Goal: Find specific page/section: Find specific page/section

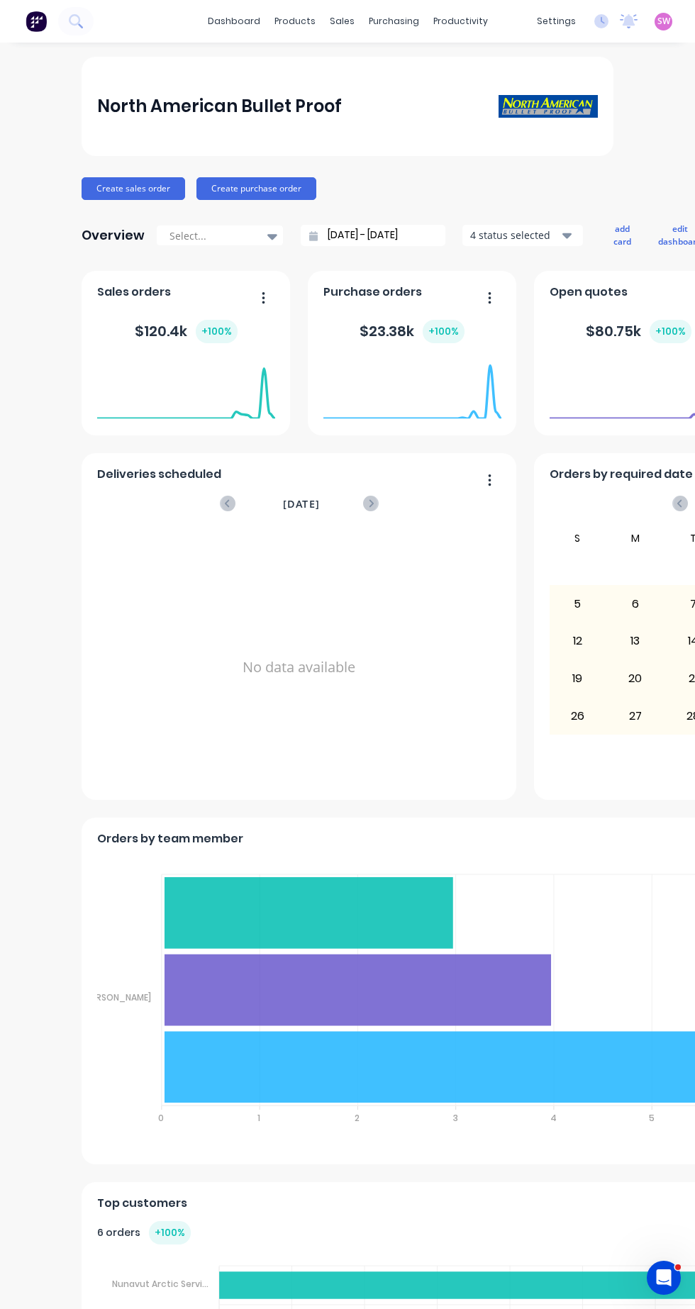
scroll to position [0, 3]
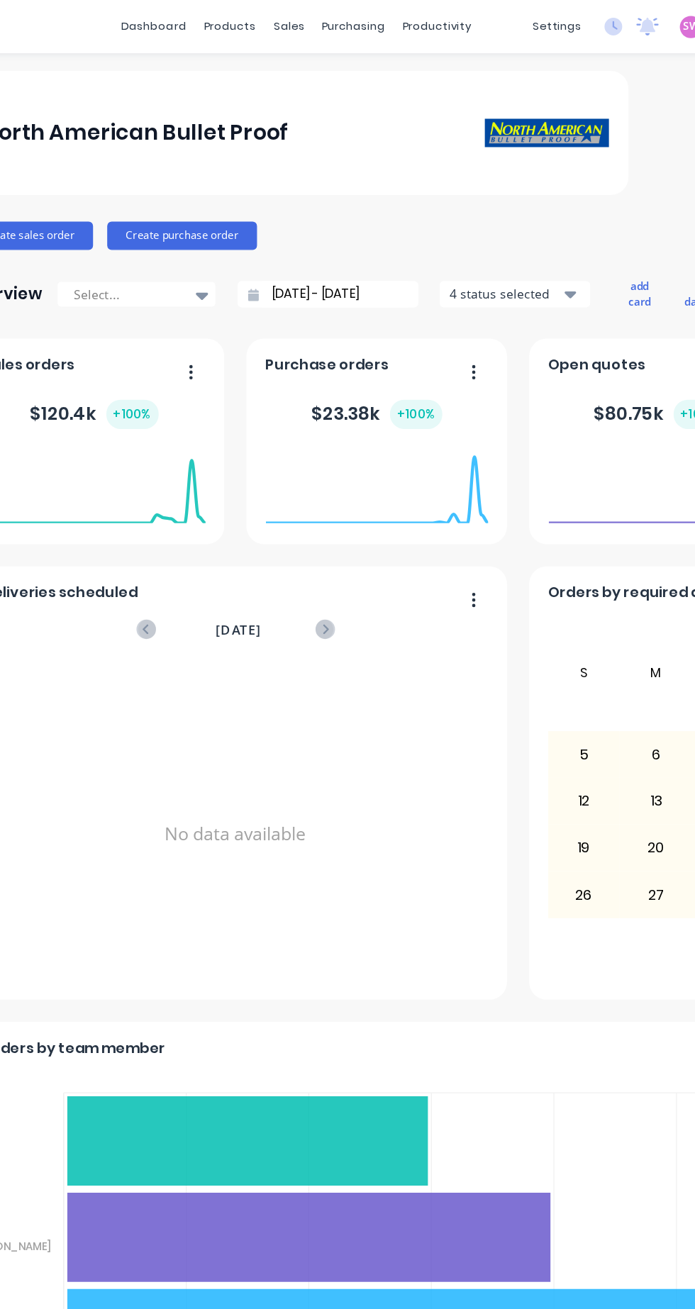
click at [338, 21] on div "sales" at bounding box center [339, 21] width 39 height 21
click at [411, 70] on div "Sales Orders" at bounding box center [391, 68] width 58 height 13
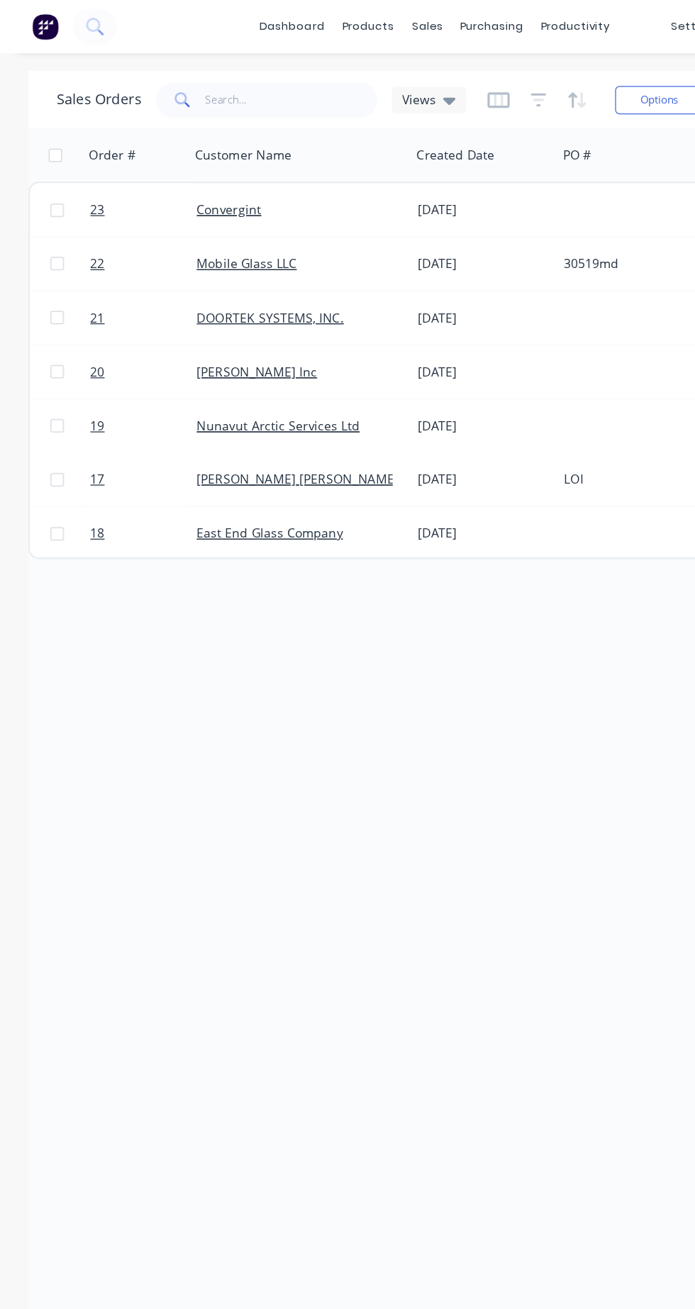
click at [361, 209] on div "[DATE]" at bounding box center [387, 211] width 106 height 14
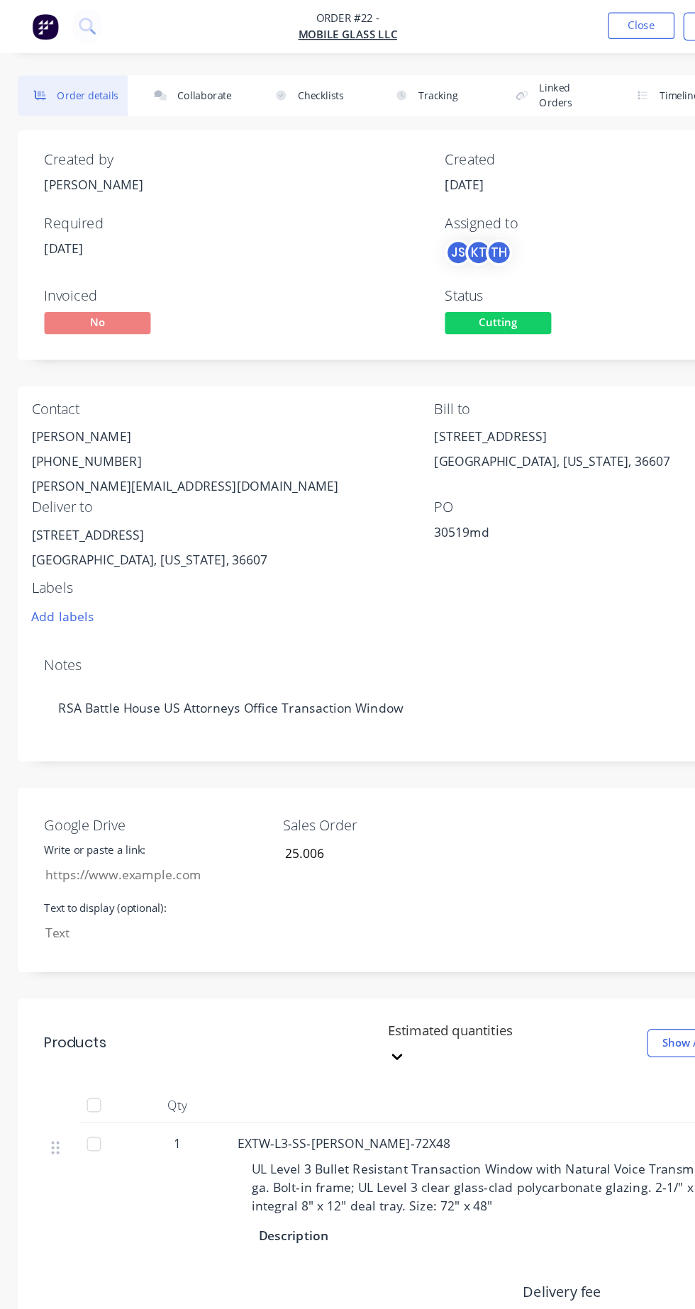
click at [152, 72] on button "Collaborate" at bounding box center [155, 76] width 88 height 33
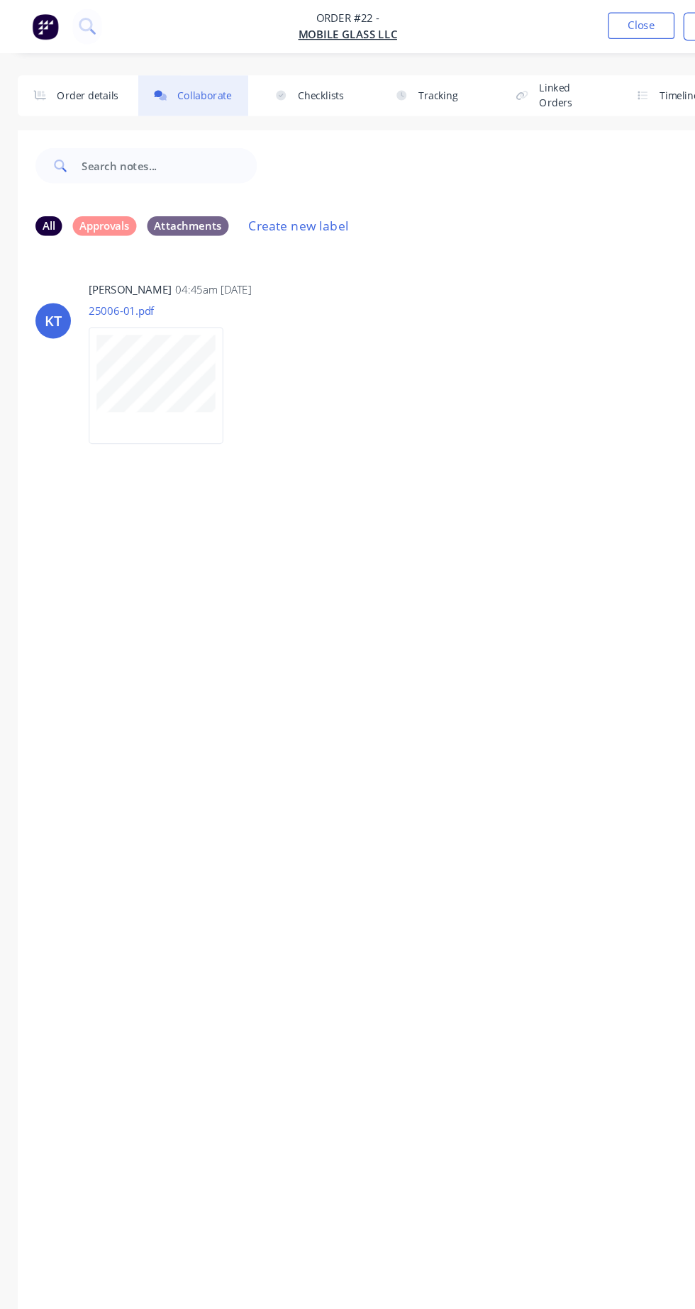
click at [252, 81] on button "Checklists" at bounding box center [251, 76] width 88 height 33
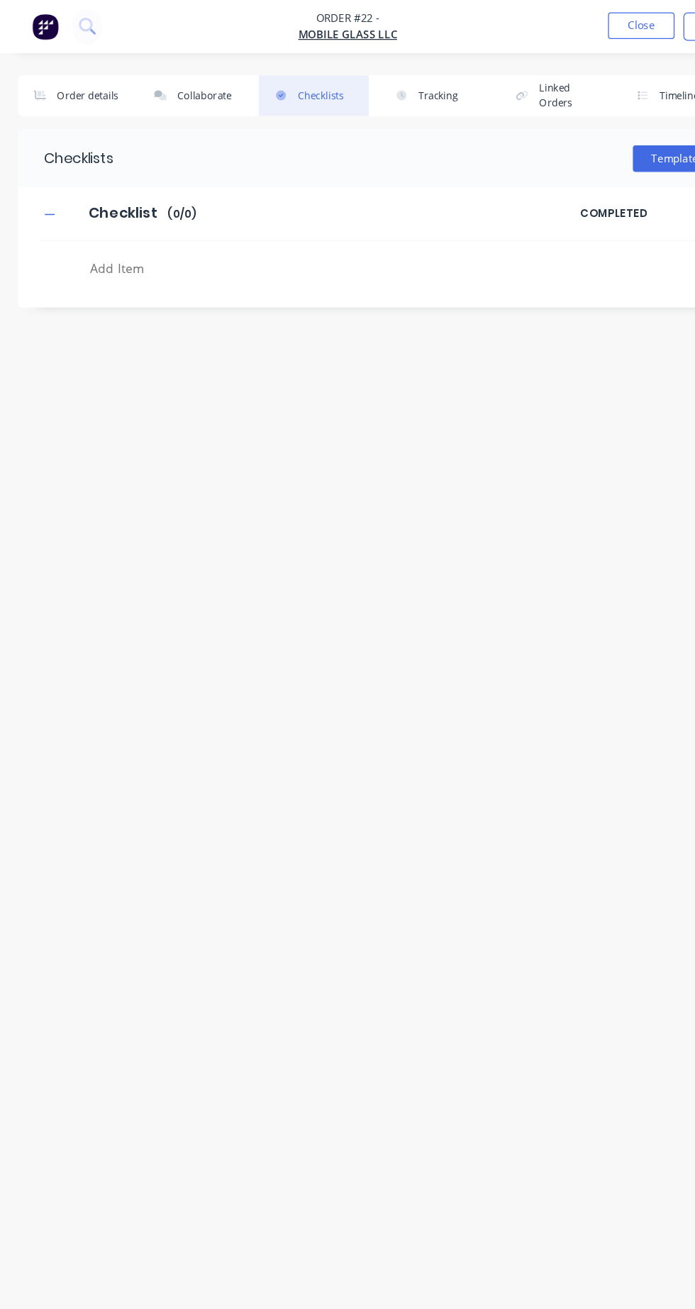
click at [140, 74] on button "Collaborate" at bounding box center [155, 76] width 88 height 33
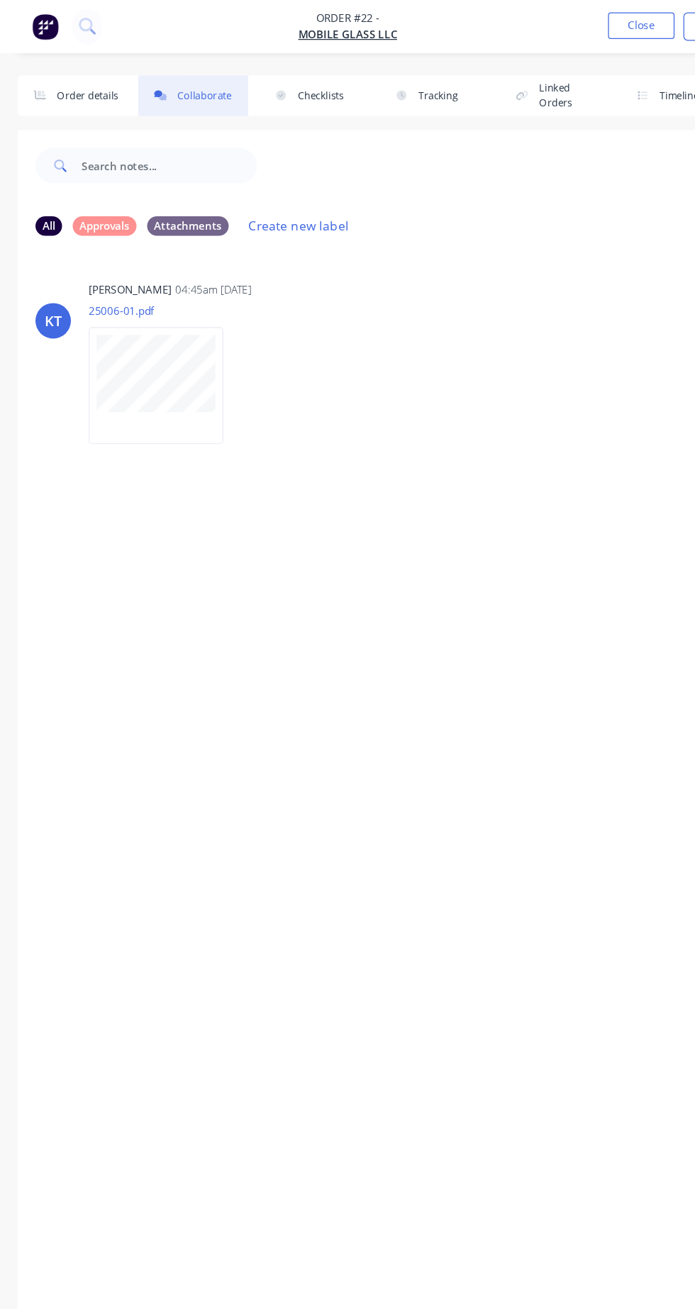
click at [45, 73] on button "Order details" at bounding box center [58, 76] width 88 height 33
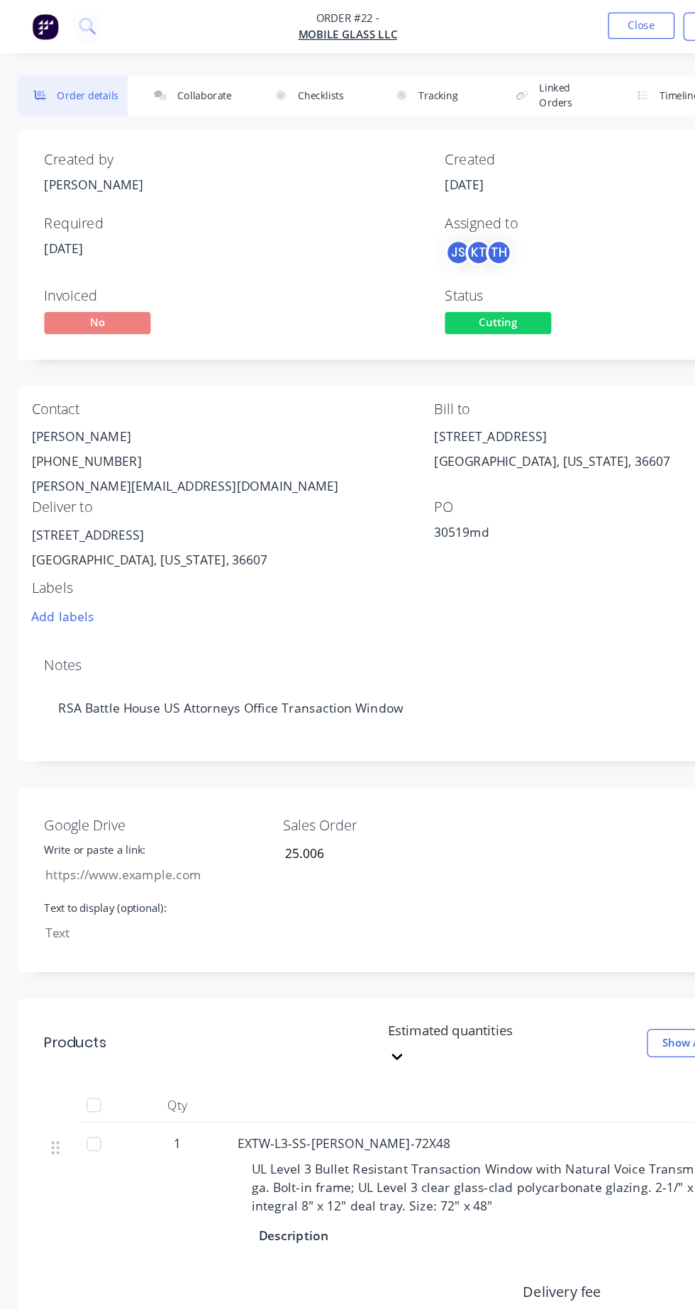
click at [164, 76] on button "Collaborate" at bounding box center [155, 76] width 88 height 33
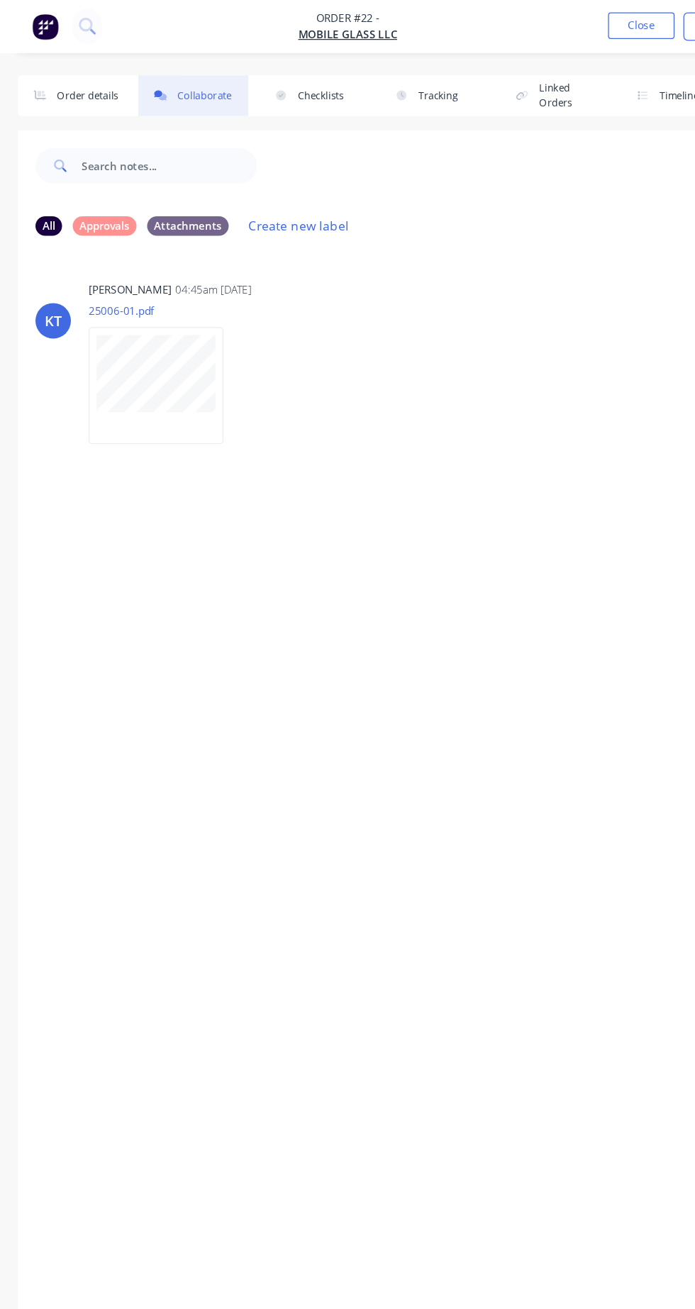
click at [193, 348] on div "Labels Download Delete" at bounding box center [132, 308] width 122 height 106
click at [80, 72] on button "Order details" at bounding box center [58, 76] width 88 height 33
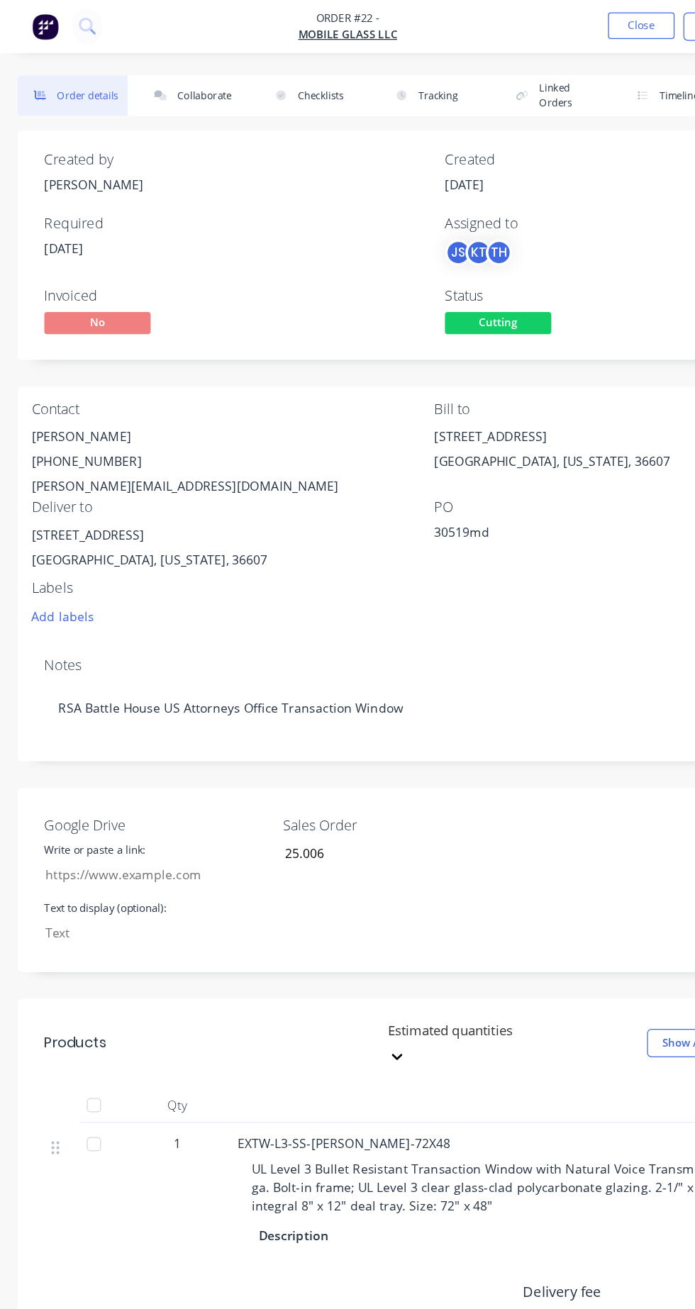
click at [504, 22] on button "Close" at bounding box center [513, 20] width 53 height 21
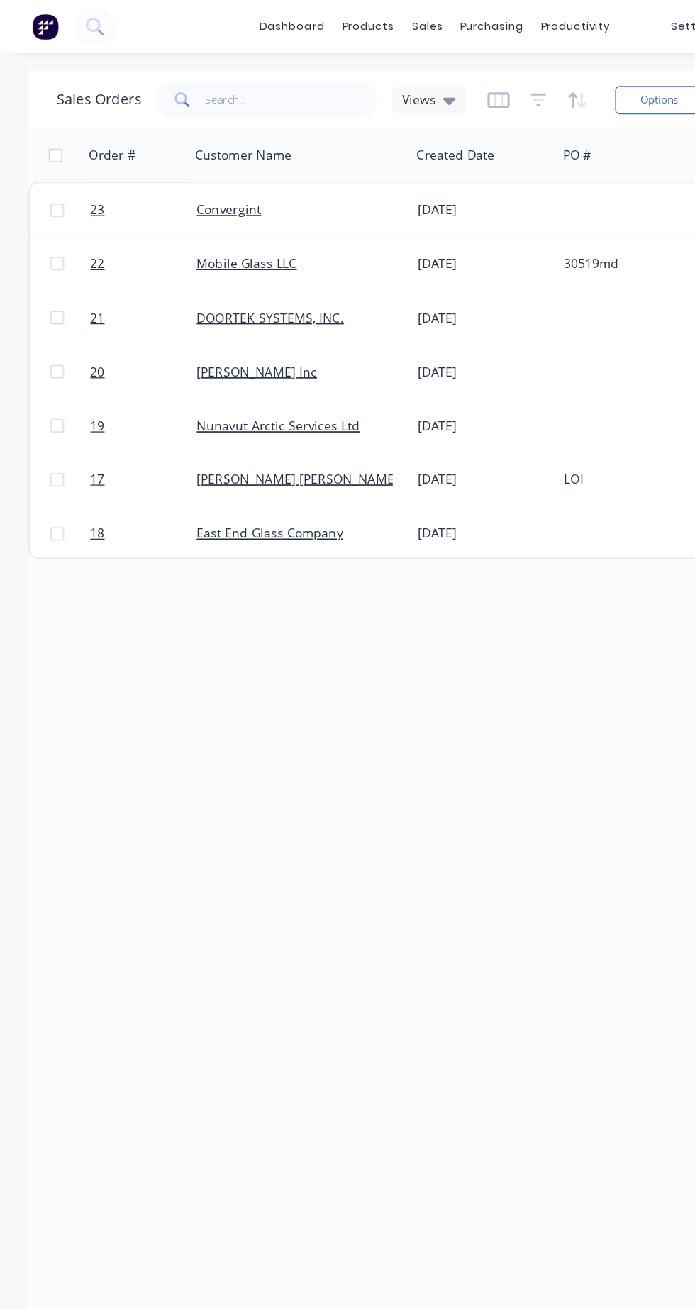
click at [361, 167] on div "[DATE]" at bounding box center [387, 168] width 106 height 14
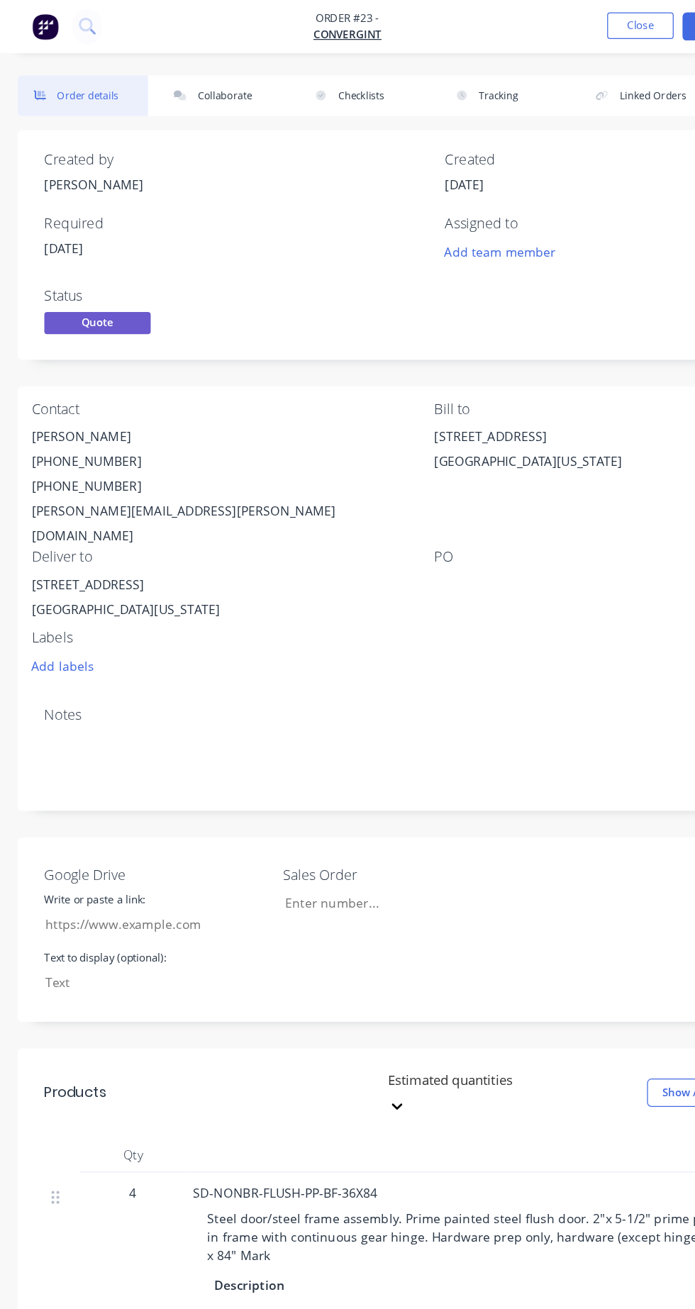
click at [178, 77] on button "Collaborate" at bounding box center [179, 76] width 104 height 33
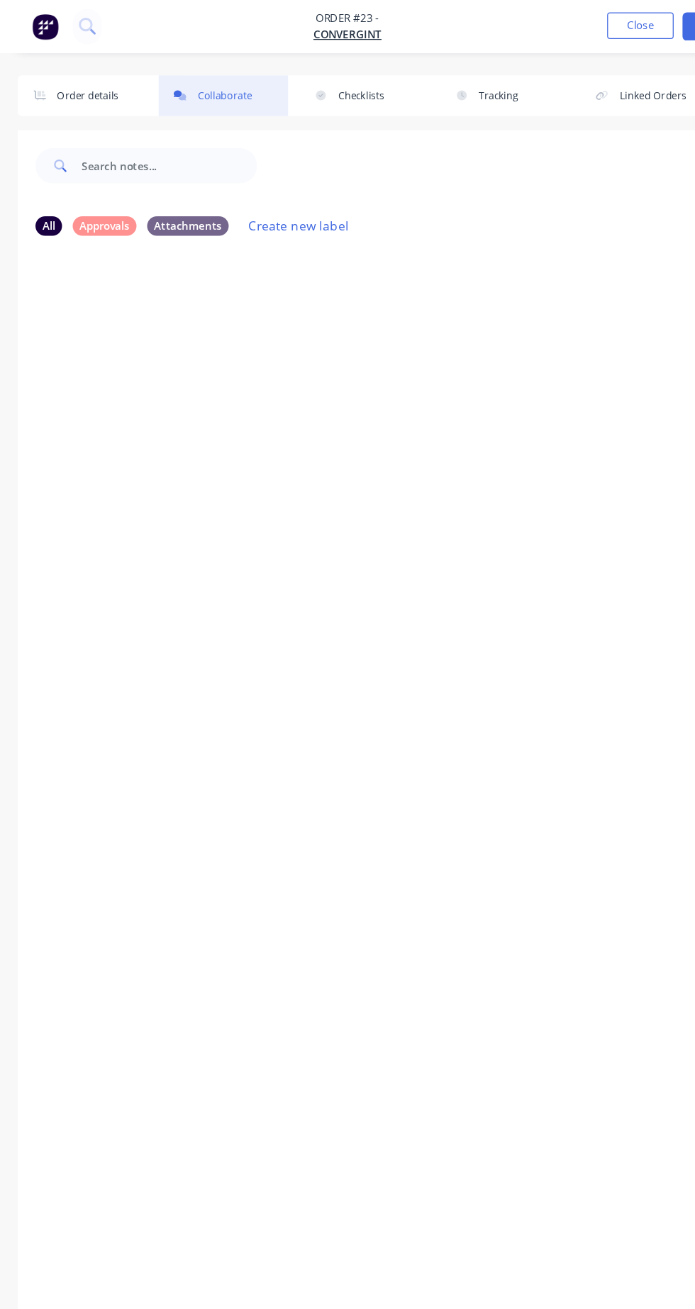
click at [496, 22] on button "Close" at bounding box center [512, 20] width 53 height 21
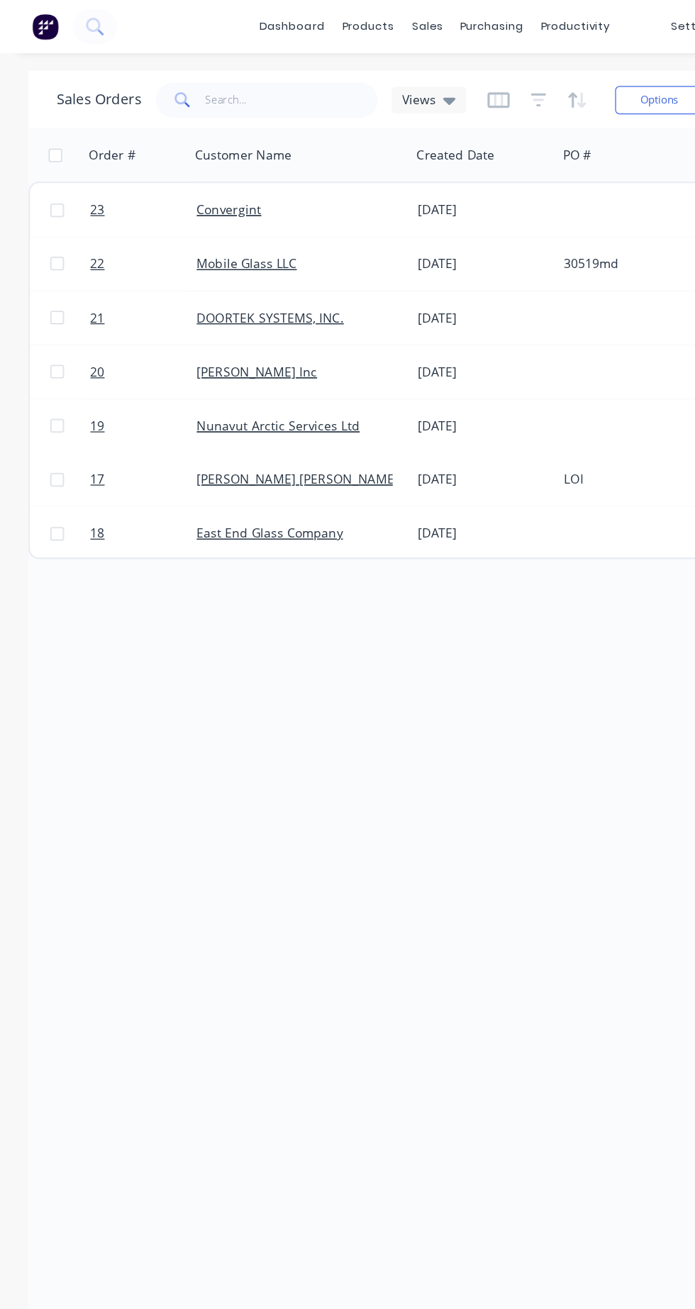
click at [339, 729] on div "Order # Customer Name Created Date PO # Accounting Order # Total ($) Sales Orde…" at bounding box center [348, 676] width 650 height 1146
click at [364, 211] on div "[DATE]" at bounding box center [387, 211] width 106 height 14
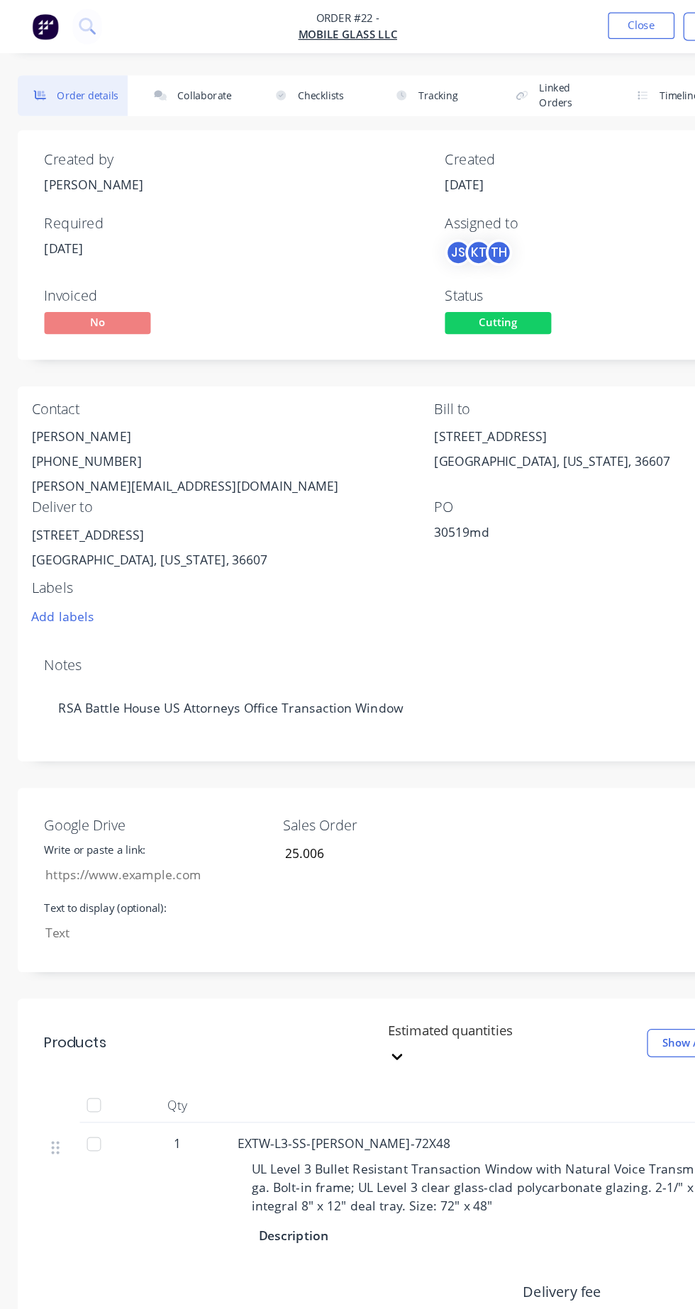
click at [169, 68] on button "Collaborate" at bounding box center [155, 76] width 88 height 33
